Goal: Information Seeking & Learning: Find specific fact

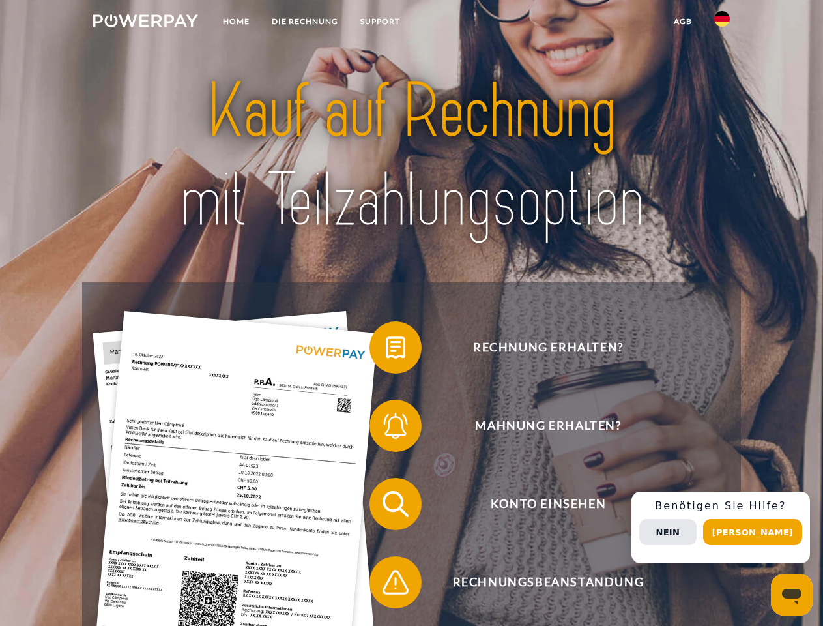
click at [145, 23] on img at bounding box center [145, 20] width 105 height 13
click at [722, 23] on img at bounding box center [722, 19] width 16 height 16
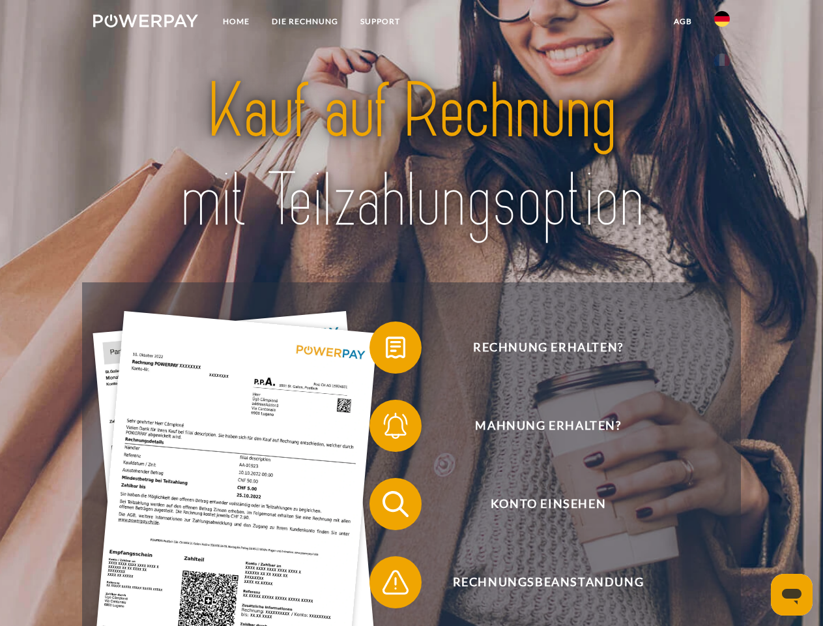
click at [682, 22] on link "agb" at bounding box center [683, 21] width 40 height 23
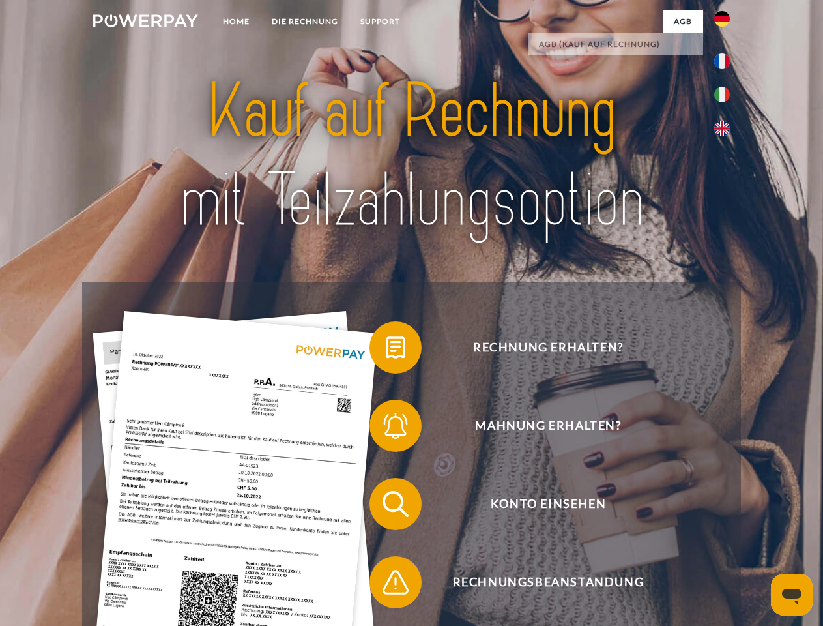
click at [386, 350] on span at bounding box center [375, 347] width 65 height 65
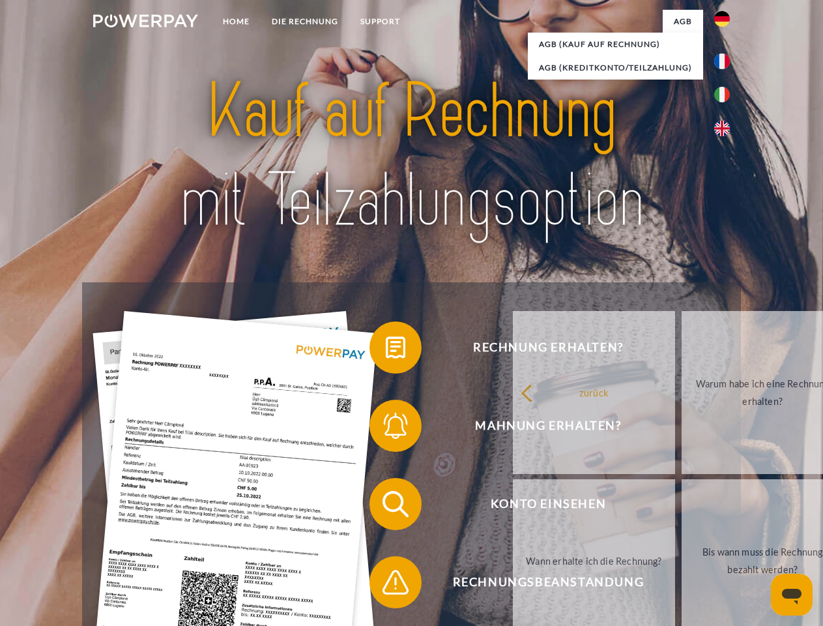
click at [386, 428] on div "Rechnung erhalten? Mahnung erhalten? Konto einsehen" at bounding box center [411, 542] width 658 height 521
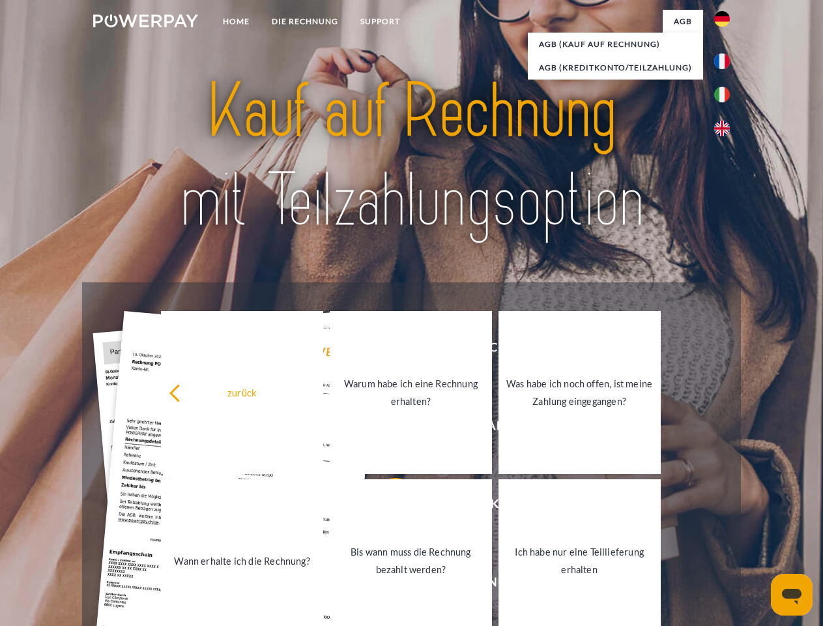
click at [386, 506] on link "Bis wann muss die Rechnung bezahlt werden?" at bounding box center [411, 560] width 162 height 163
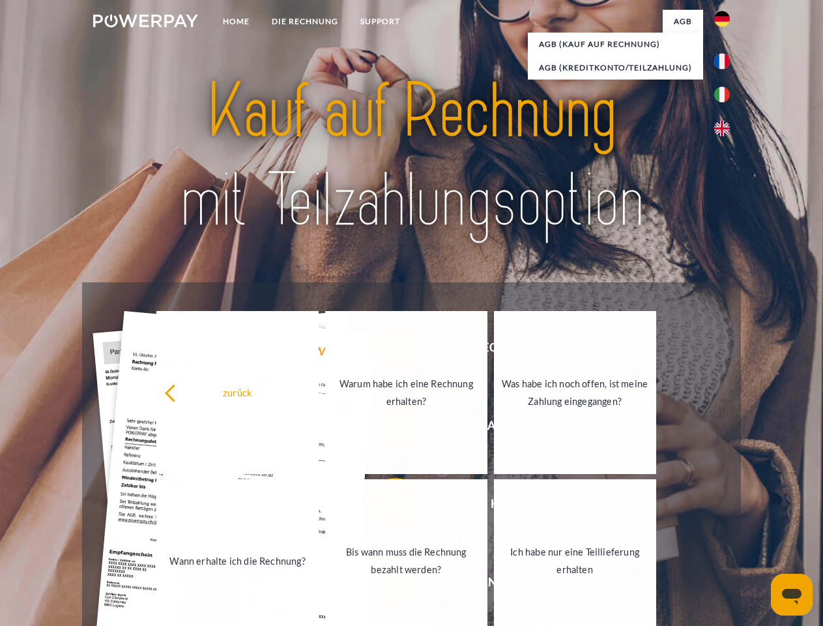
click at [386, 585] on link "Bis wann muss die Rechnung bezahlt werden?" at bounding box center [406, 560] width 162 height 163
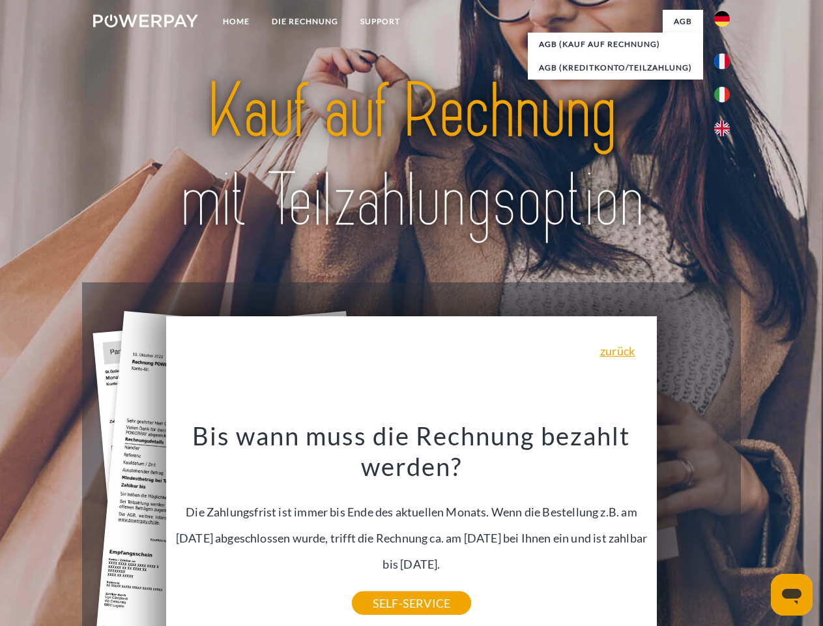
click at [725, 527] on div "Rechnung erhalten? Mahnung erhalten? Konto einsehen" at bounding box center [411, 542] width 658 height 521
click at [693, 530] on span "Konto einsehen" at bounding box center [547, 504] width 319 height 52
click at [757, 532] on header "Home DIE RECHNUNG SUPPORT" at bounding box center [411, 450] width 823 height 900
